Goal: Transaction & Acquisition: Book appointment/travel/reservation

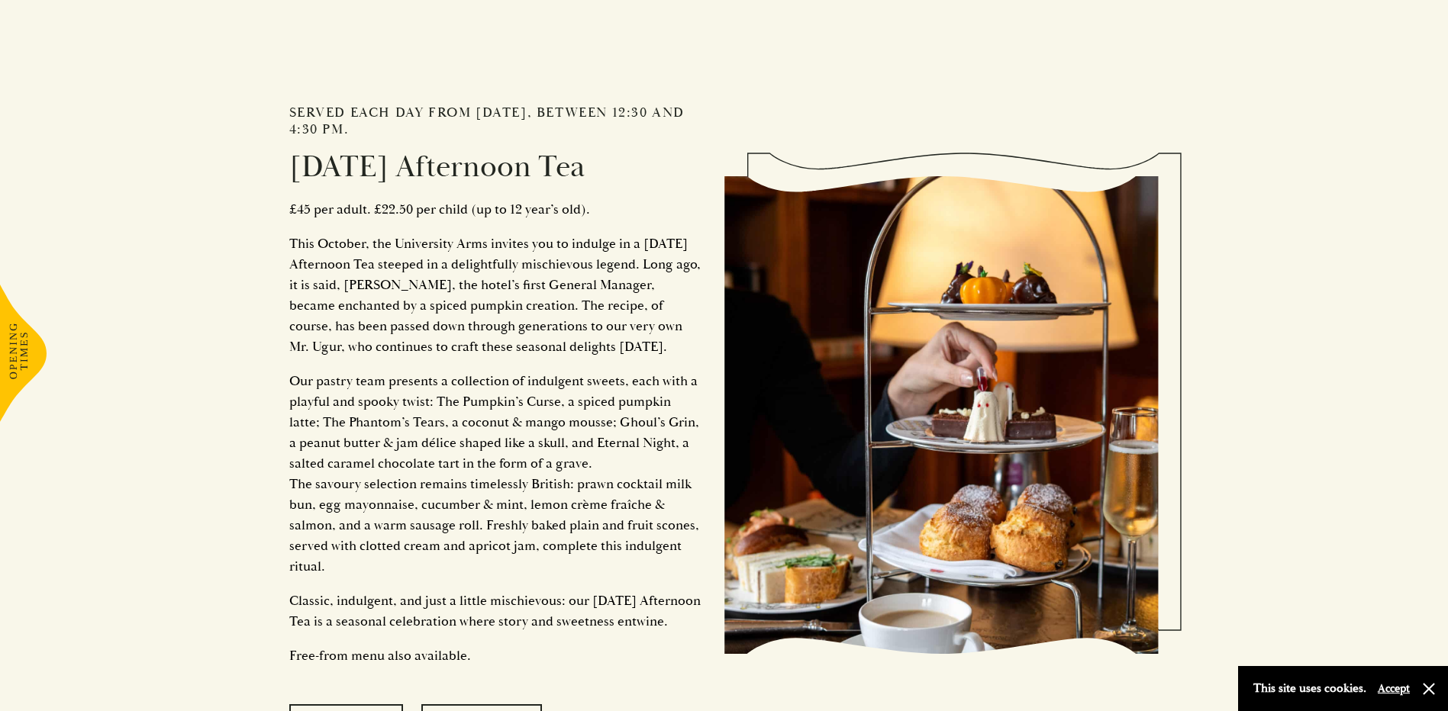
scroll to position [1642, 0]
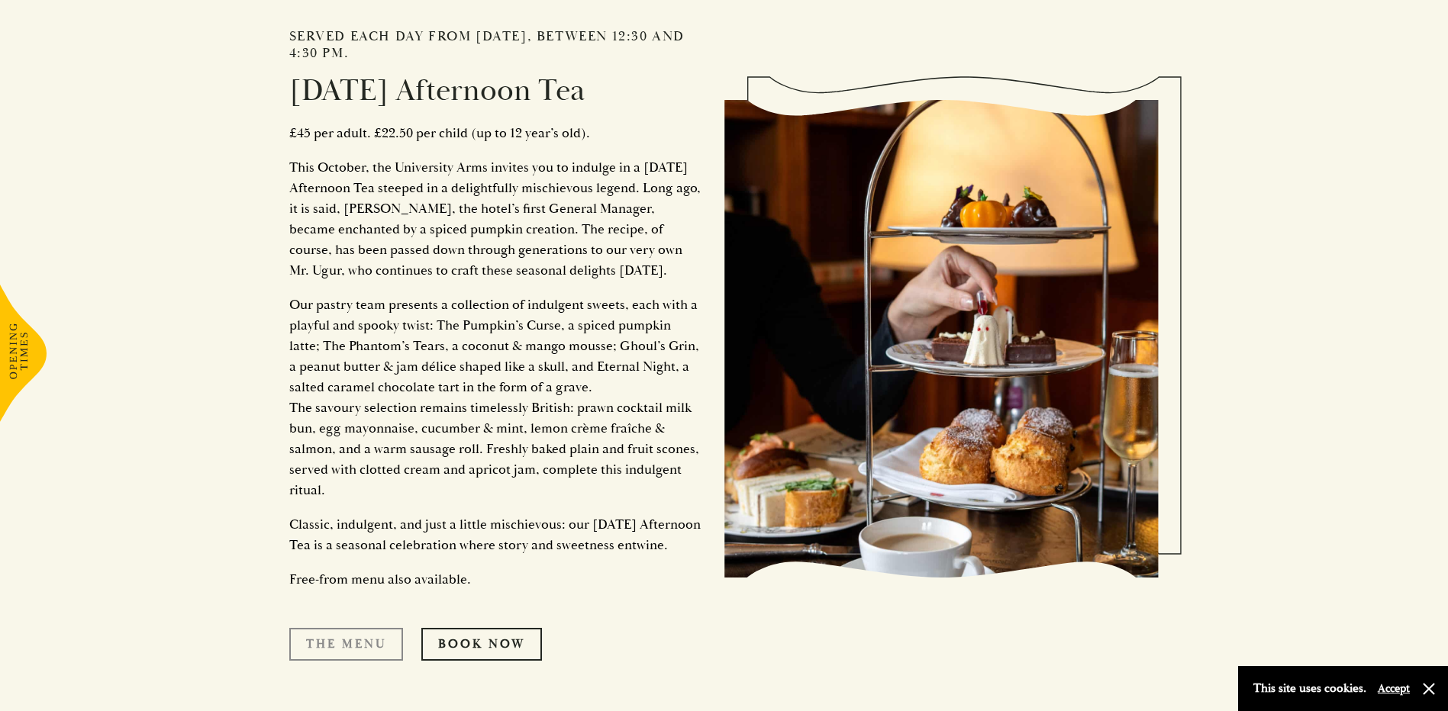
click at [362, 660] on link "The Menu" at bounding box center [346, 644] width 114 height 32
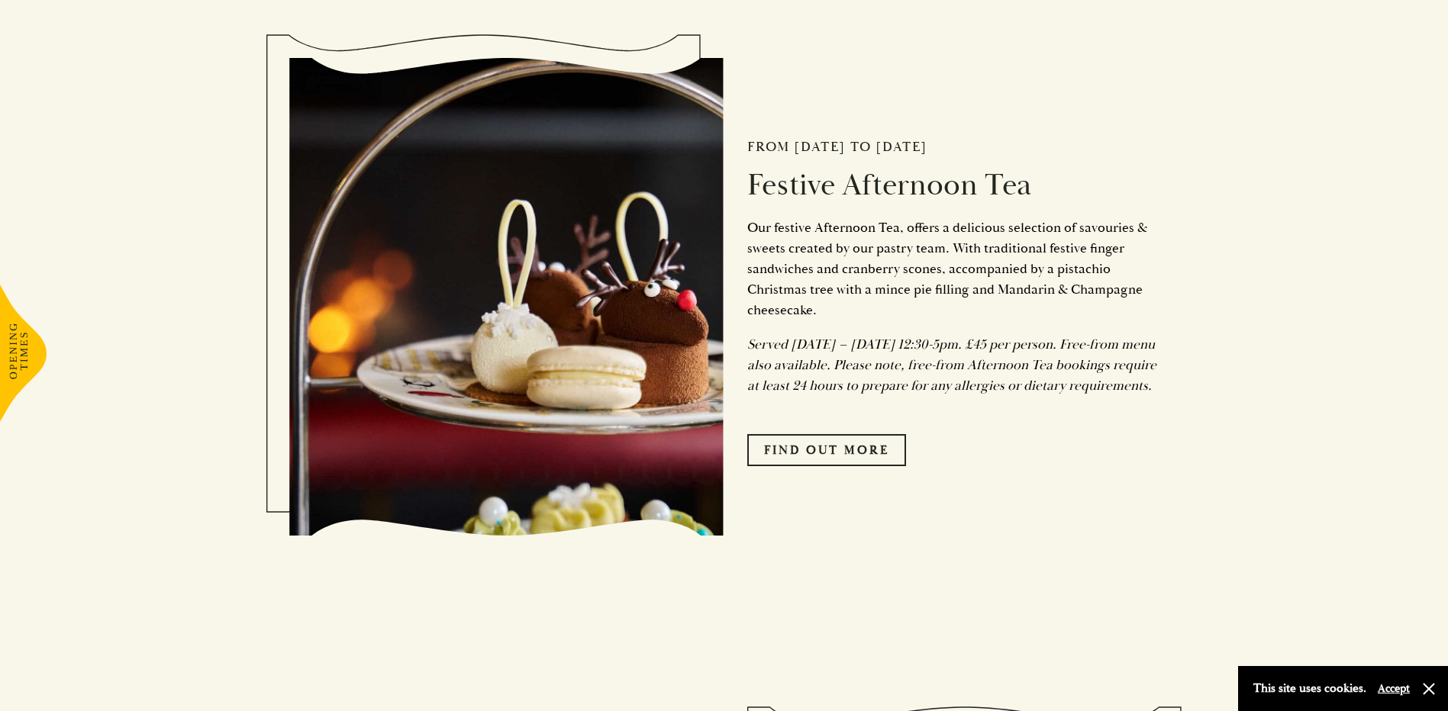
scroll to position [763, 0]
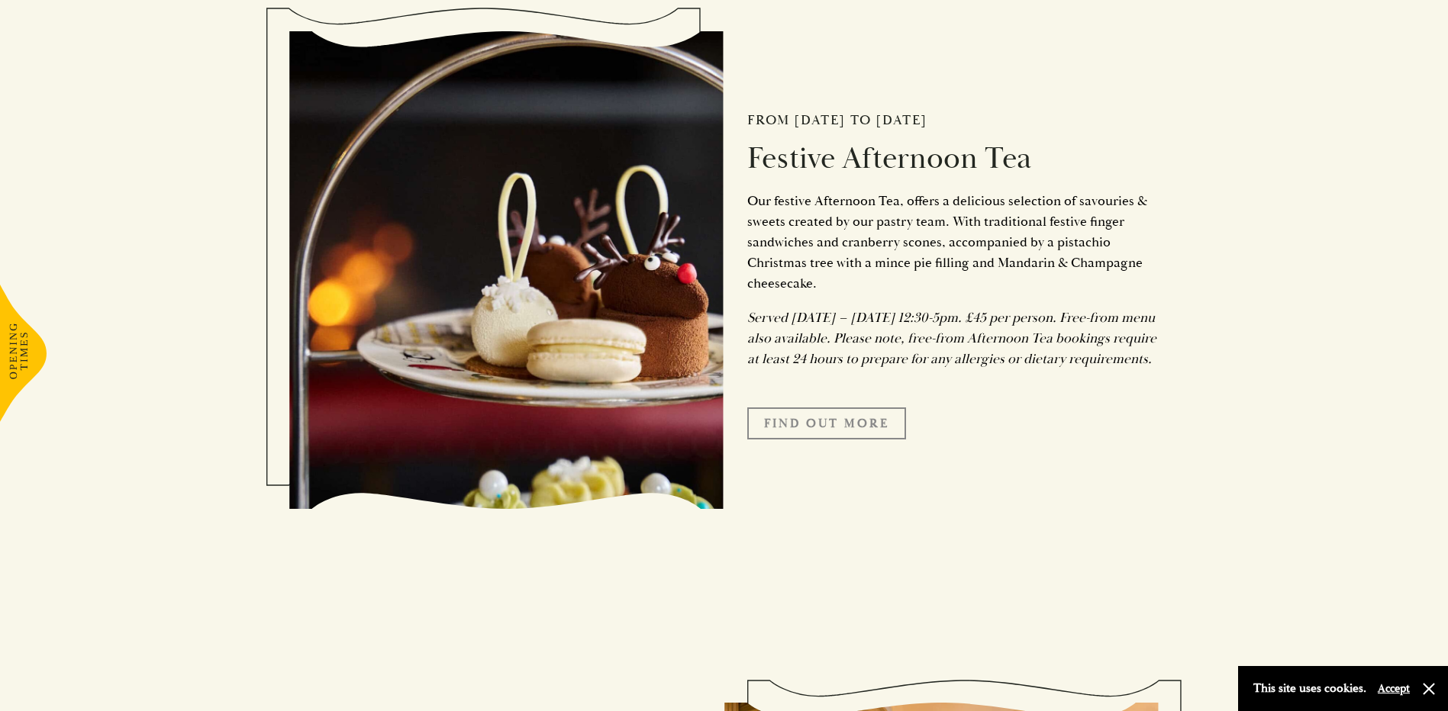
click at [853, 440] on link "FIND OUT MORE" at bounding box center [826, 424] width 159 height 32
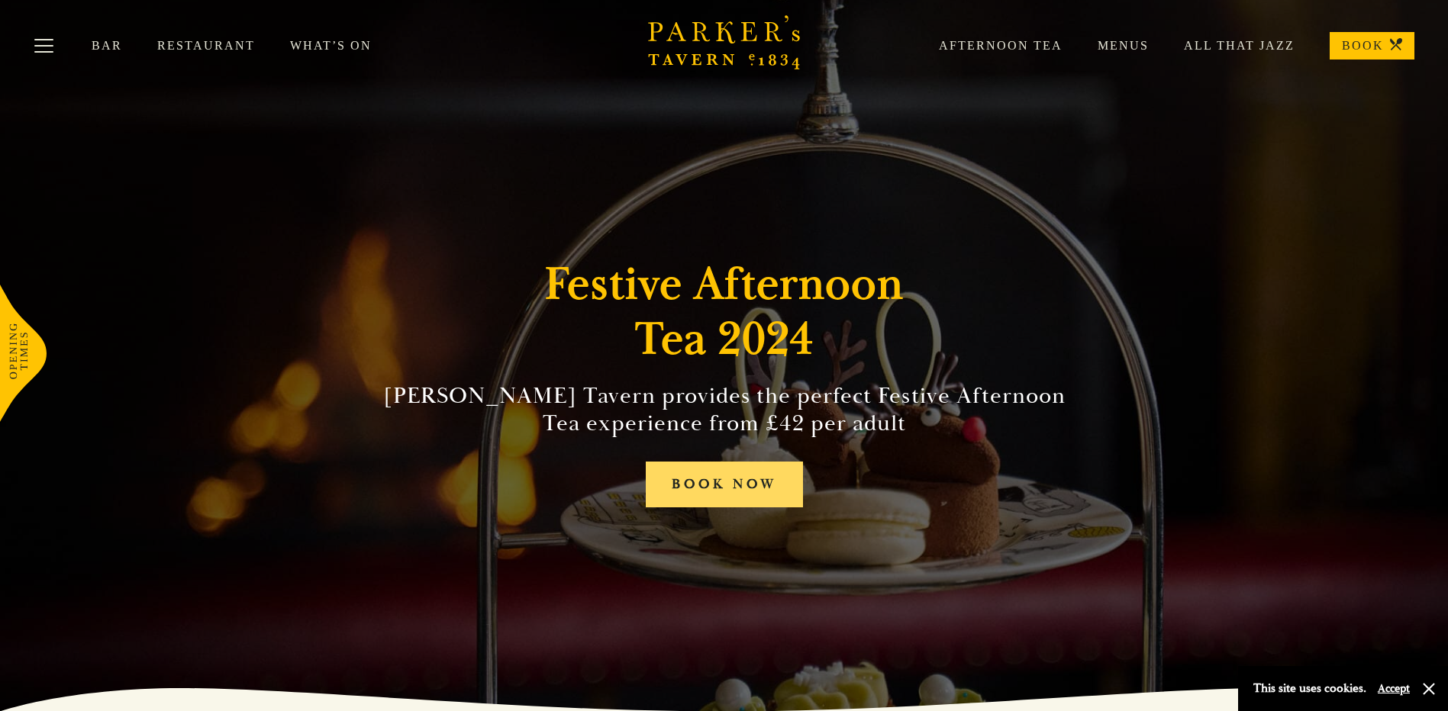
click at [762, 488] on link "BOOK NOW" at bounding box center [724, 485] width 157 height 47
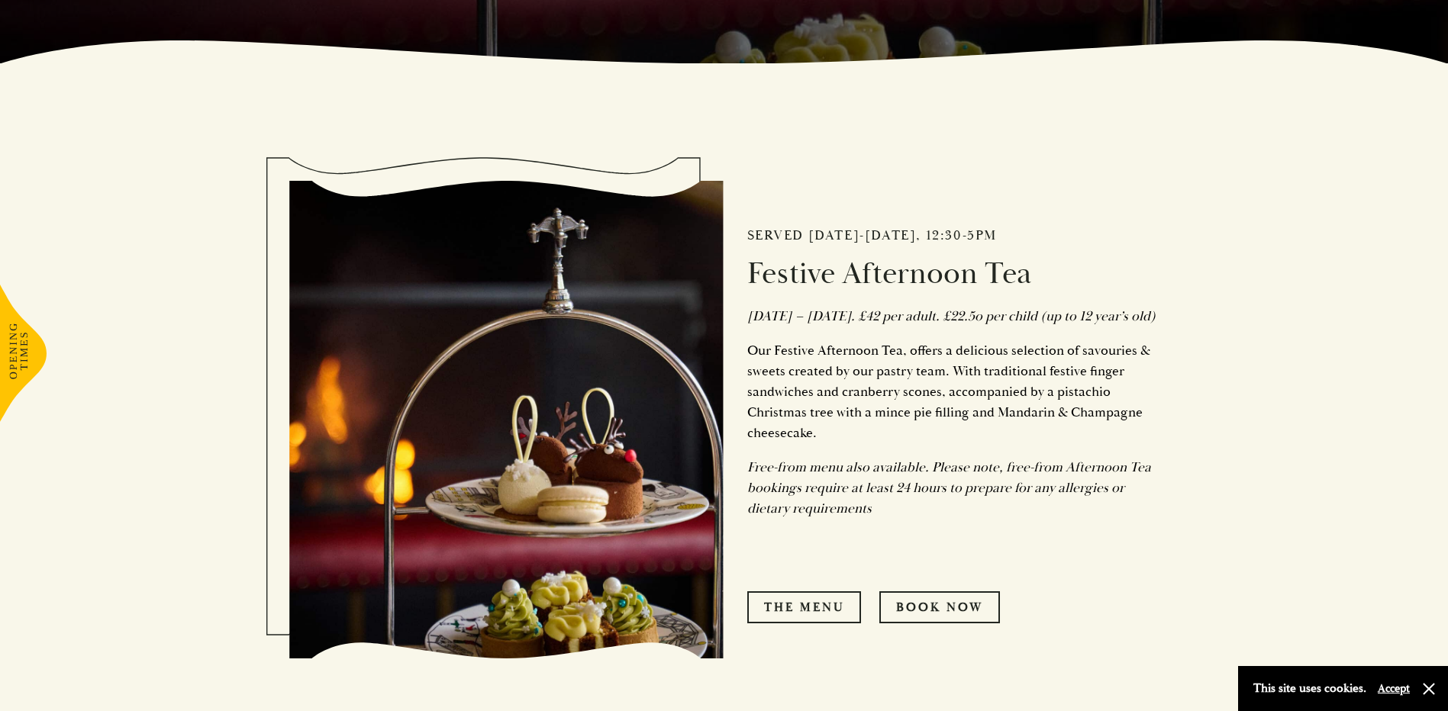
scroll to position [687, 0]
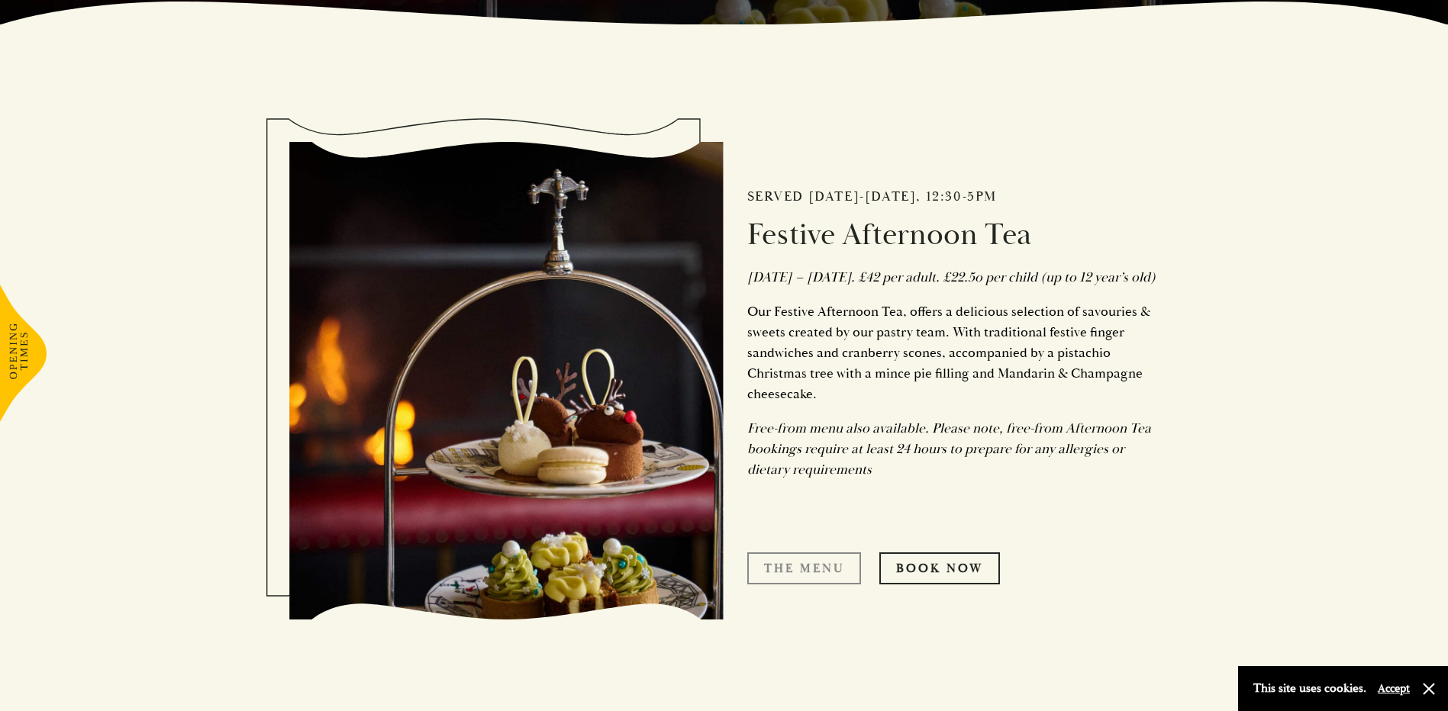
click at [796, 585] on link "The Menu" at bounding box center [804, 569] width 114 height 32
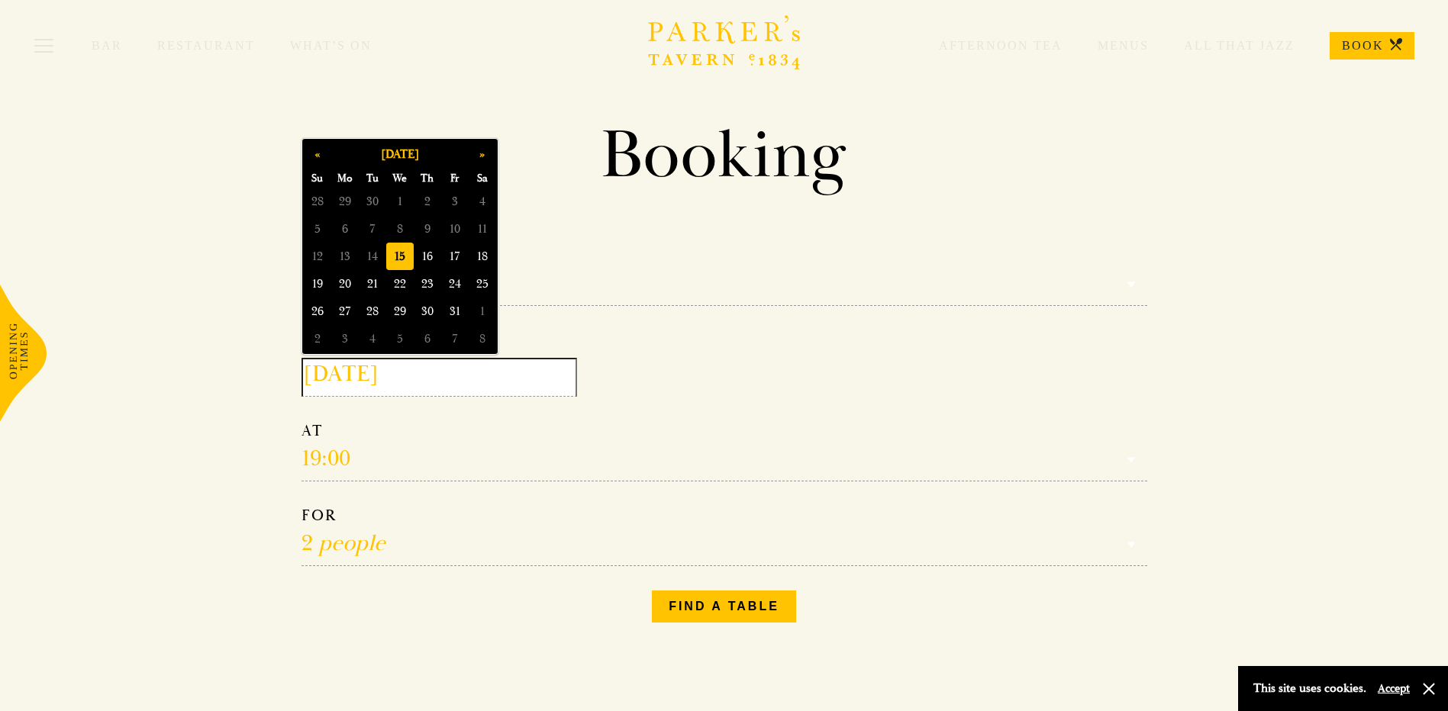
click at [434, 385] on input "2025-10-15" at bounding box center [439, 377] width 276 height 39
click at [479, 155] on button "»" at bounding box center [482, 153] width 27 height 27
click at [411, 254] on span "17" at bounding box center [399, 256] width 27 height 27
type input "2025-12-17"
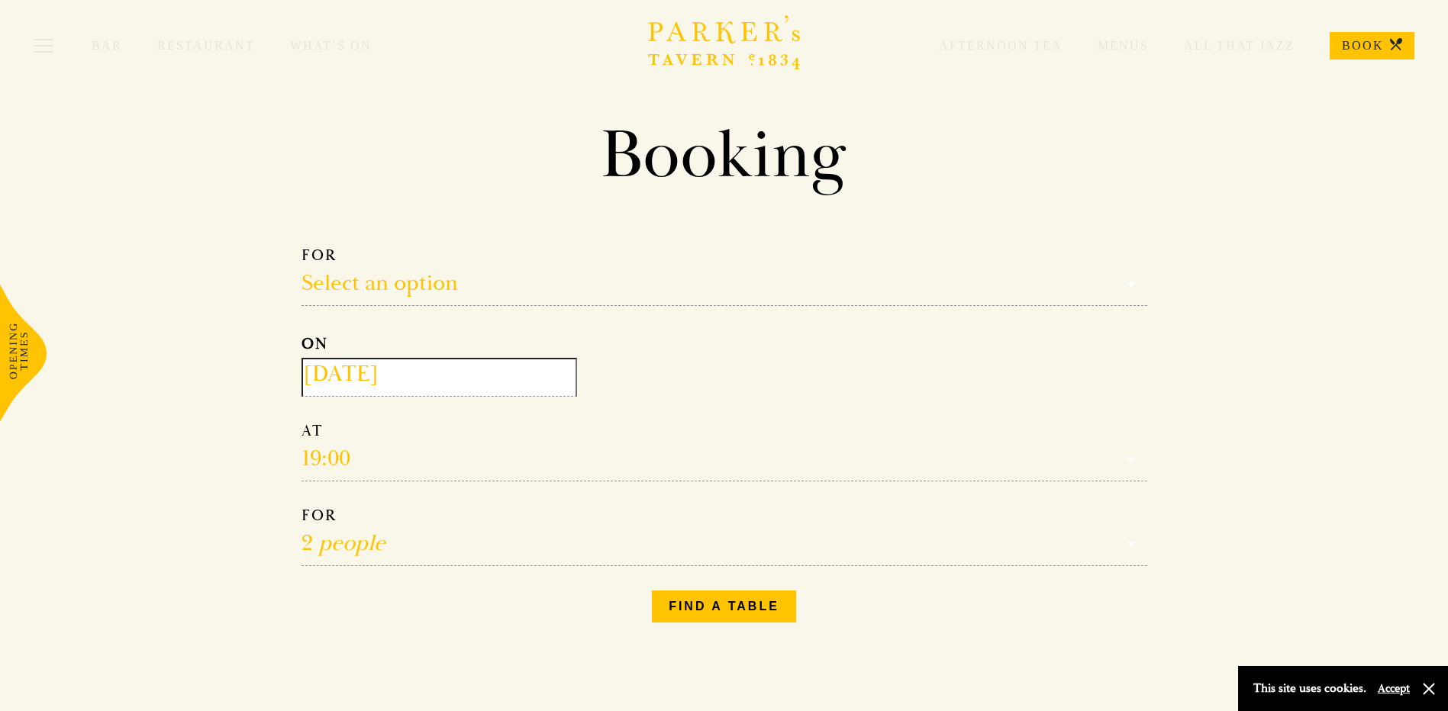
click at [427, 541] on select "1 person 2 people 3 people 4 people 5 people 6 people 7 people 8 people 9 peopl…" at bounding box center [724, 536] width 846 height 60
click at [301, 506] on select "1 person 2 people 3 people 4 people 5 people 6 people 7 people 8 people 9 peopl…" at bounding box center [724, 536] width 846 height 60
click at [668, 616] on button "Find a table" at bounding box center [724, 607] width 144 height 32
click at [335, 539] on select "1 person 2 people 3 people 4 people 5 people 6 people 7 people 8 people 9 peopl…" at bounding box center [724, 536] width 846 height 60
select select "4"
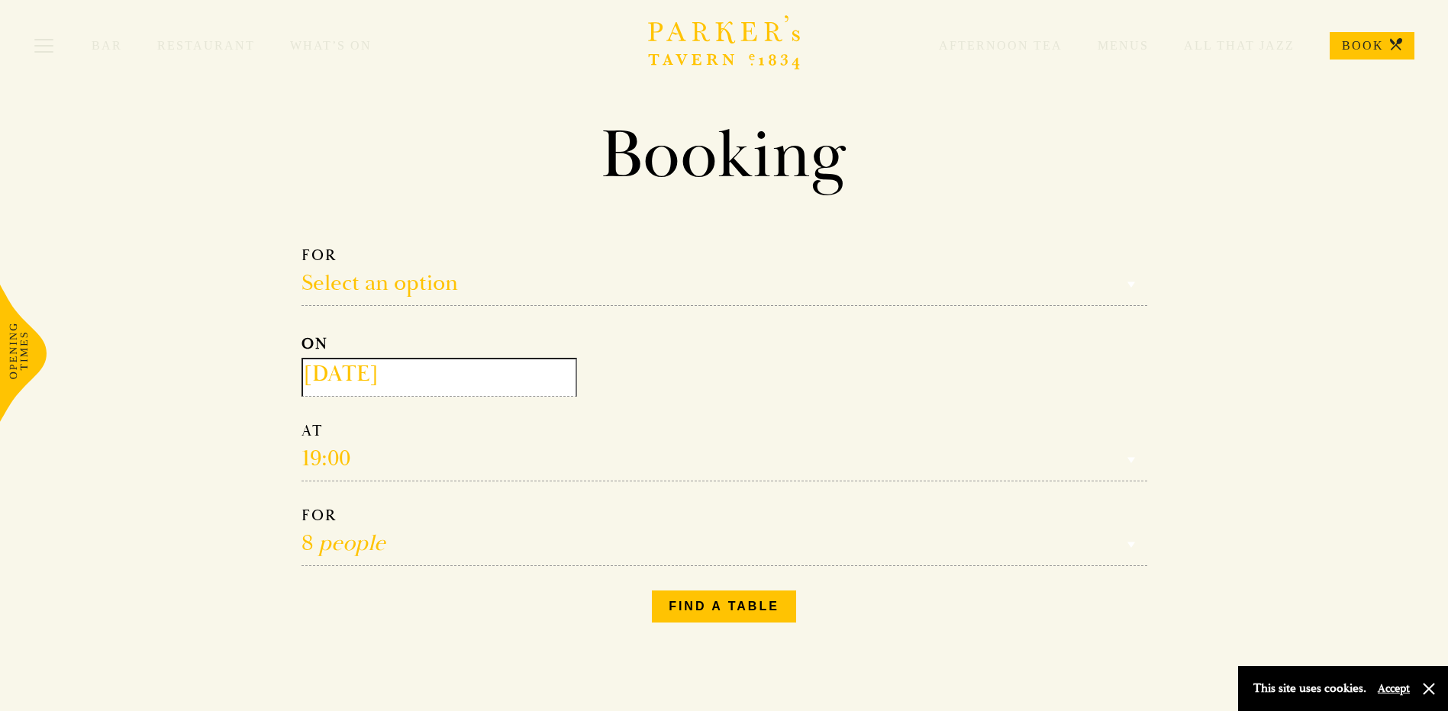
click at [301, 506] on select "1 person 2 people 3 people 4 people 5 people 6 people 7 people 8 people 9 peopl…" at bounding box center [724, 536] width 846 height 60
click at [721, 609] on button "Find a table" at bounding box center [724, 607] width 144 height 32
